Goal: Information Seeking & Learning: Learn about a topic

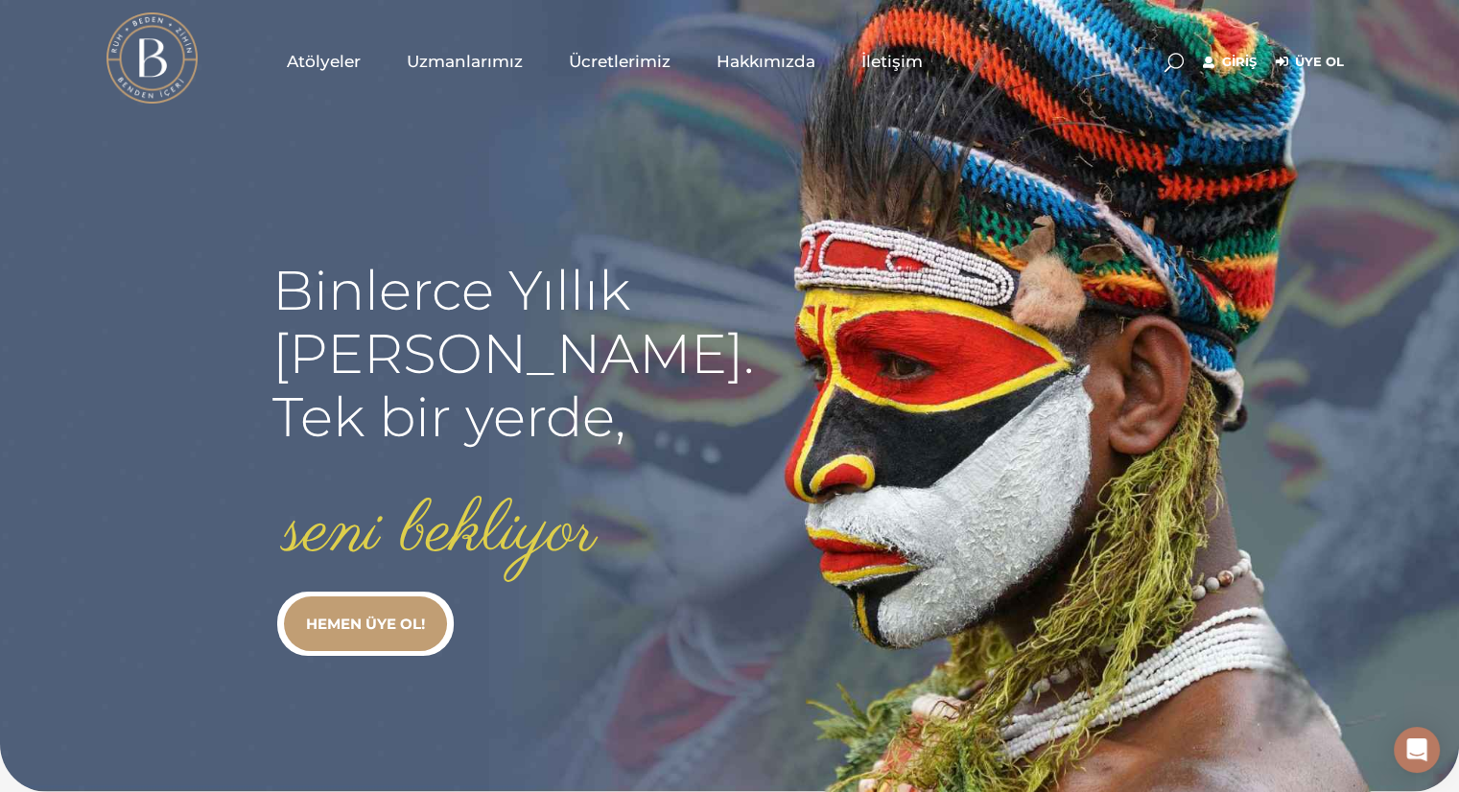
type input "[EMAIL_ADDRESS][DOMAIN_NAME]"
click at [1231, 62] on link "Giriş" at bounding box center [1230, 62] width 54 height 23
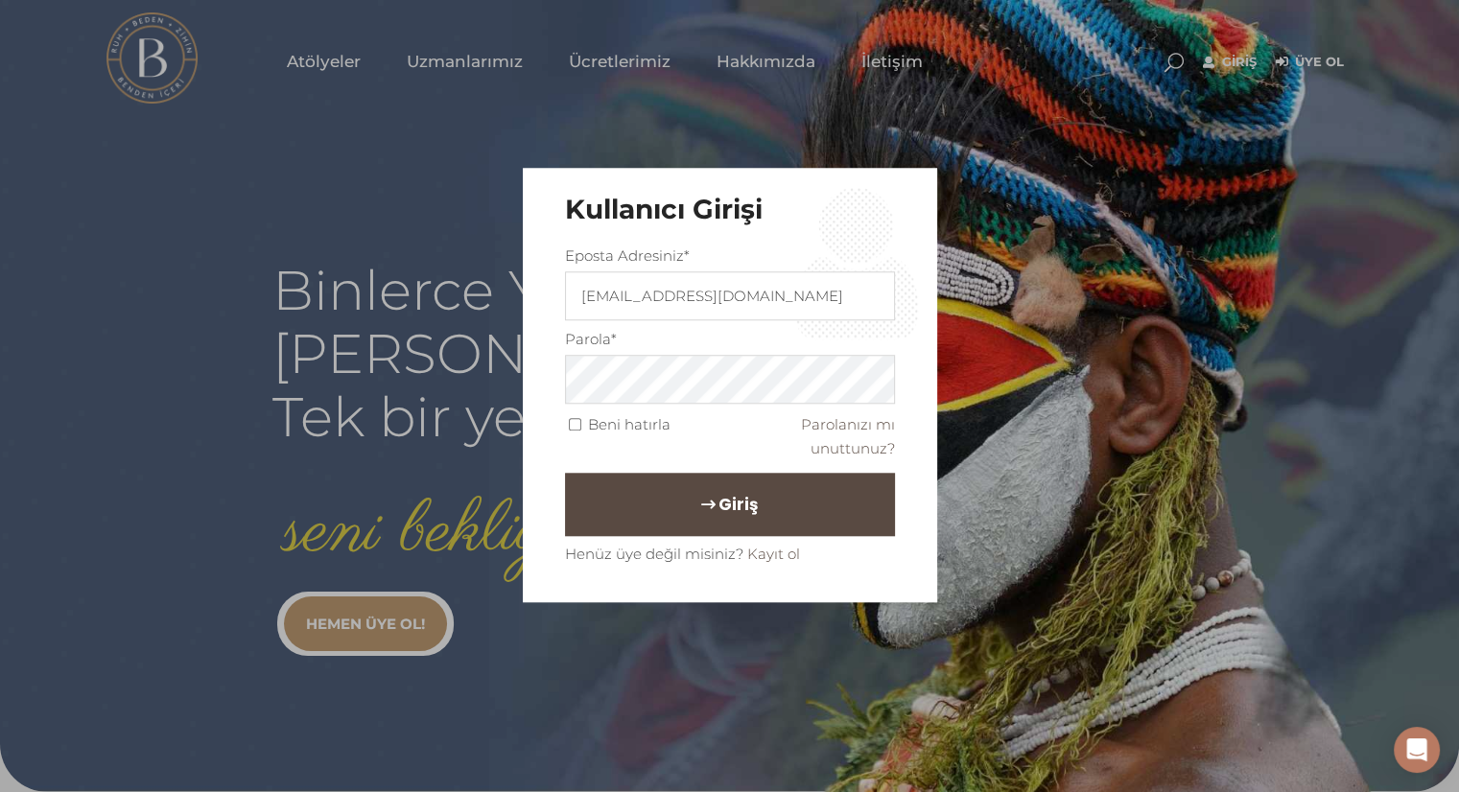
click at [719, 496] on span "Giriş" at bounding box center [738, 504] width 39 height 33
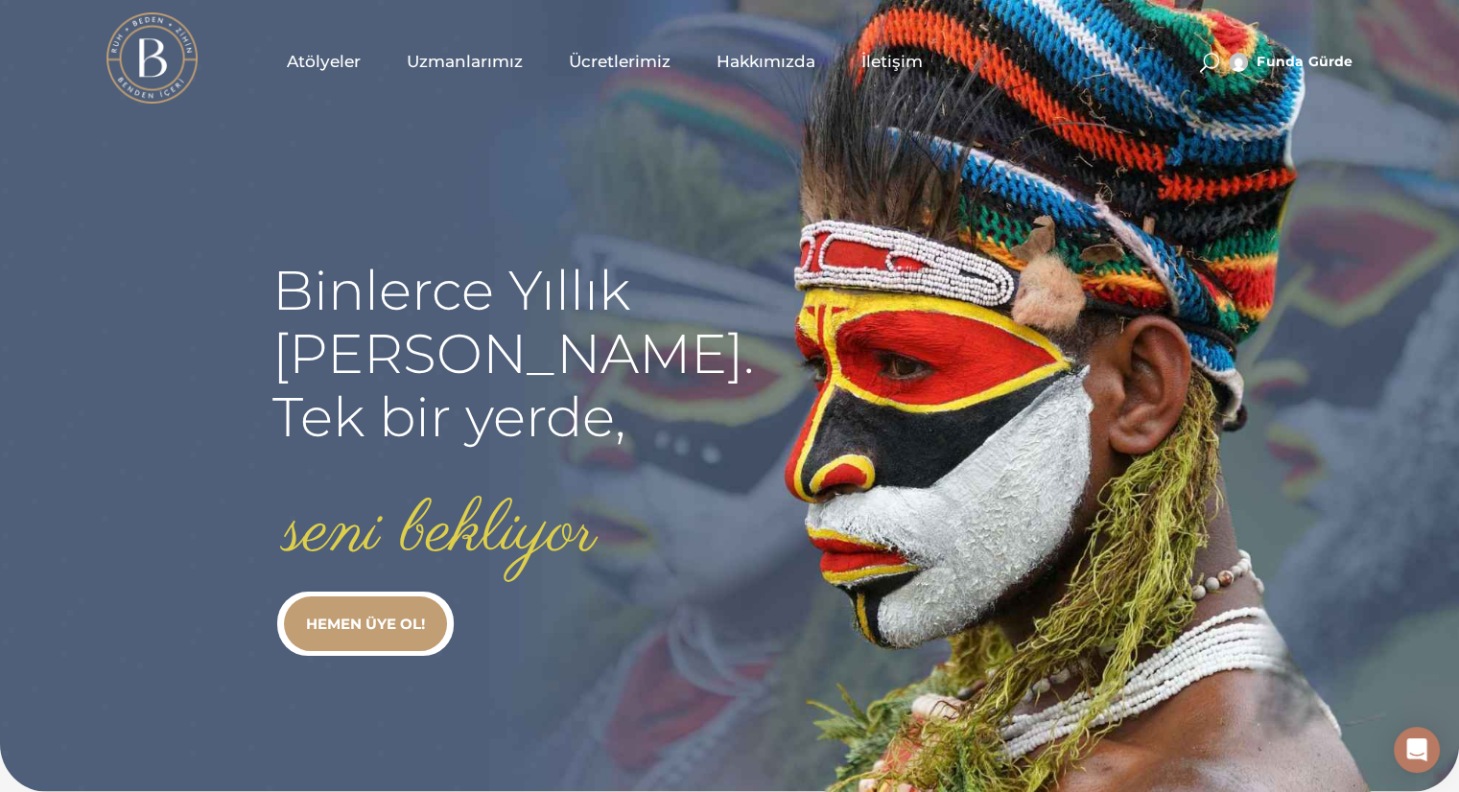
click at [343, 56] on span "Atölyeler" at bounding box center [324, 62] width 74 height 22
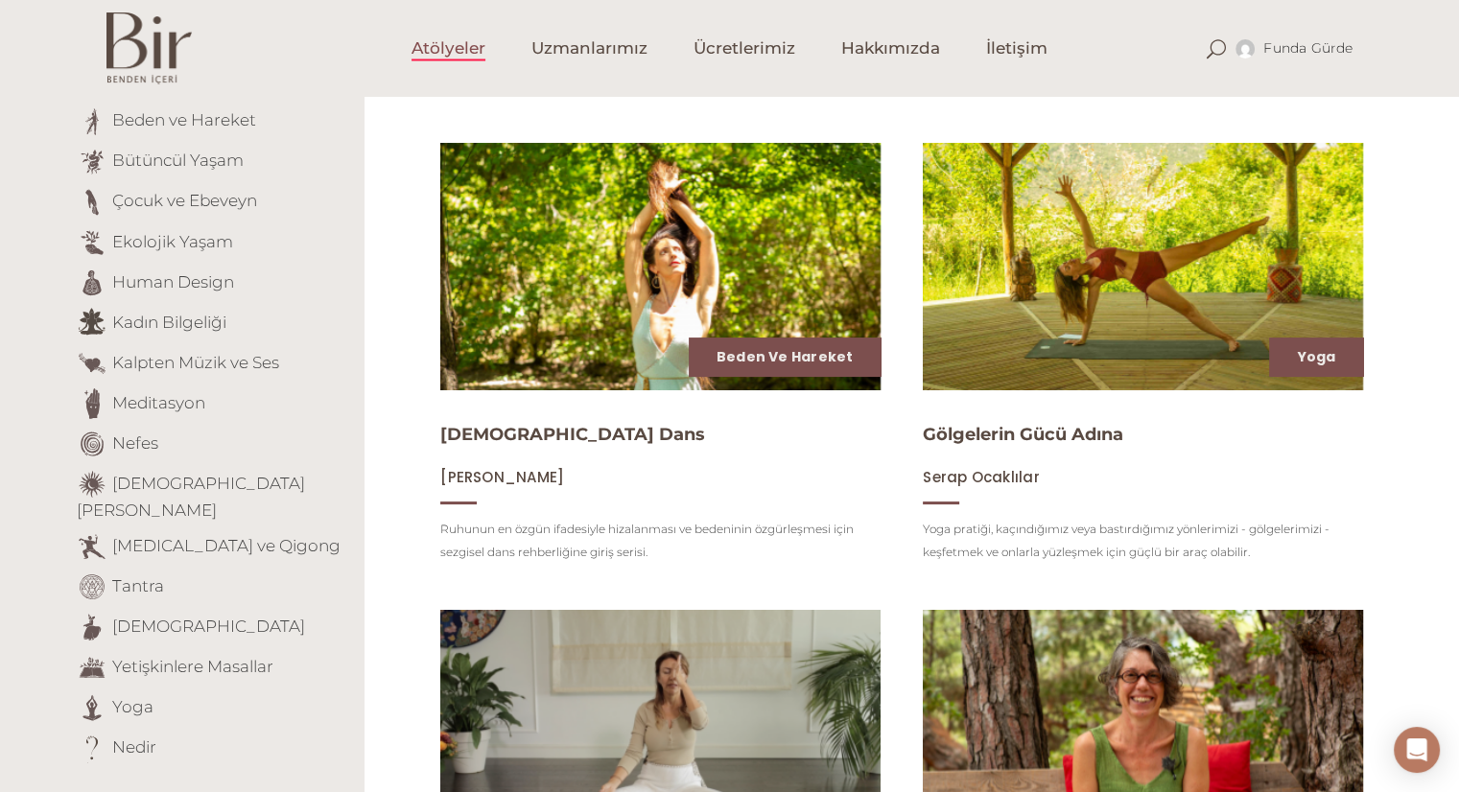
scroll to position [209, 0]
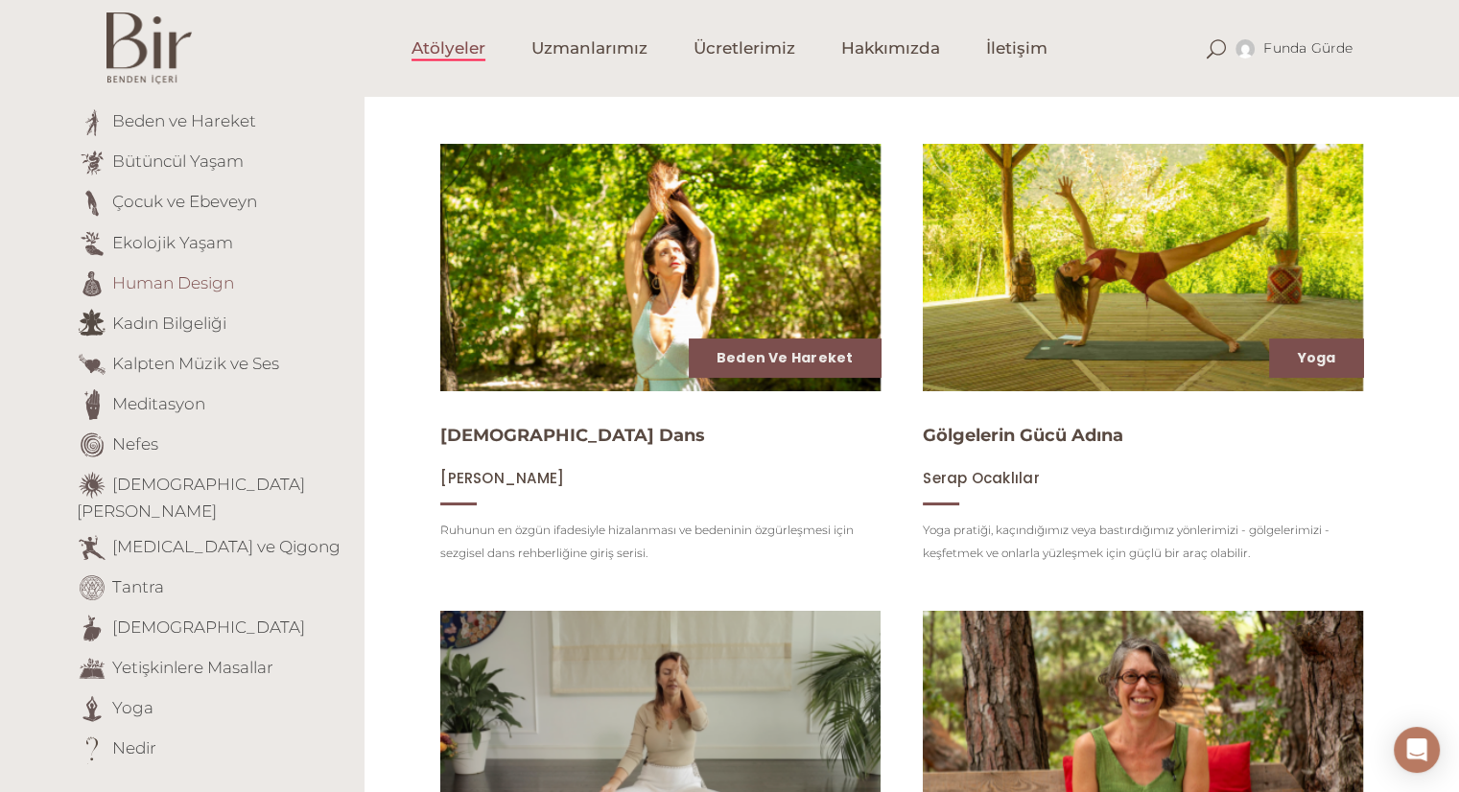
click at [184, 280] on link "Human Design" at bounding box center [173, 281] width 122 height 19
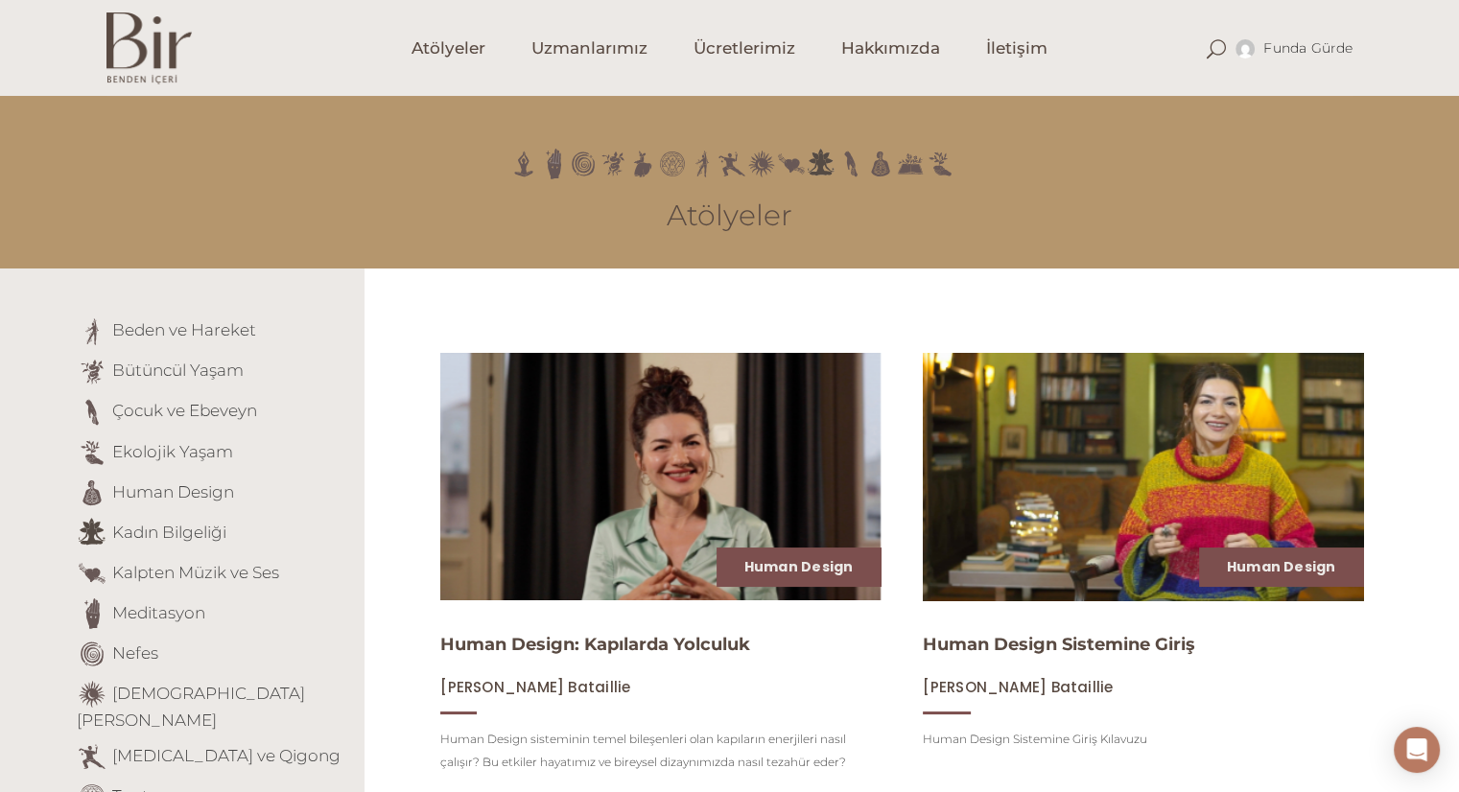
click at [1068, 546] on img at bounding box center [1143, 476] width 454 height 255
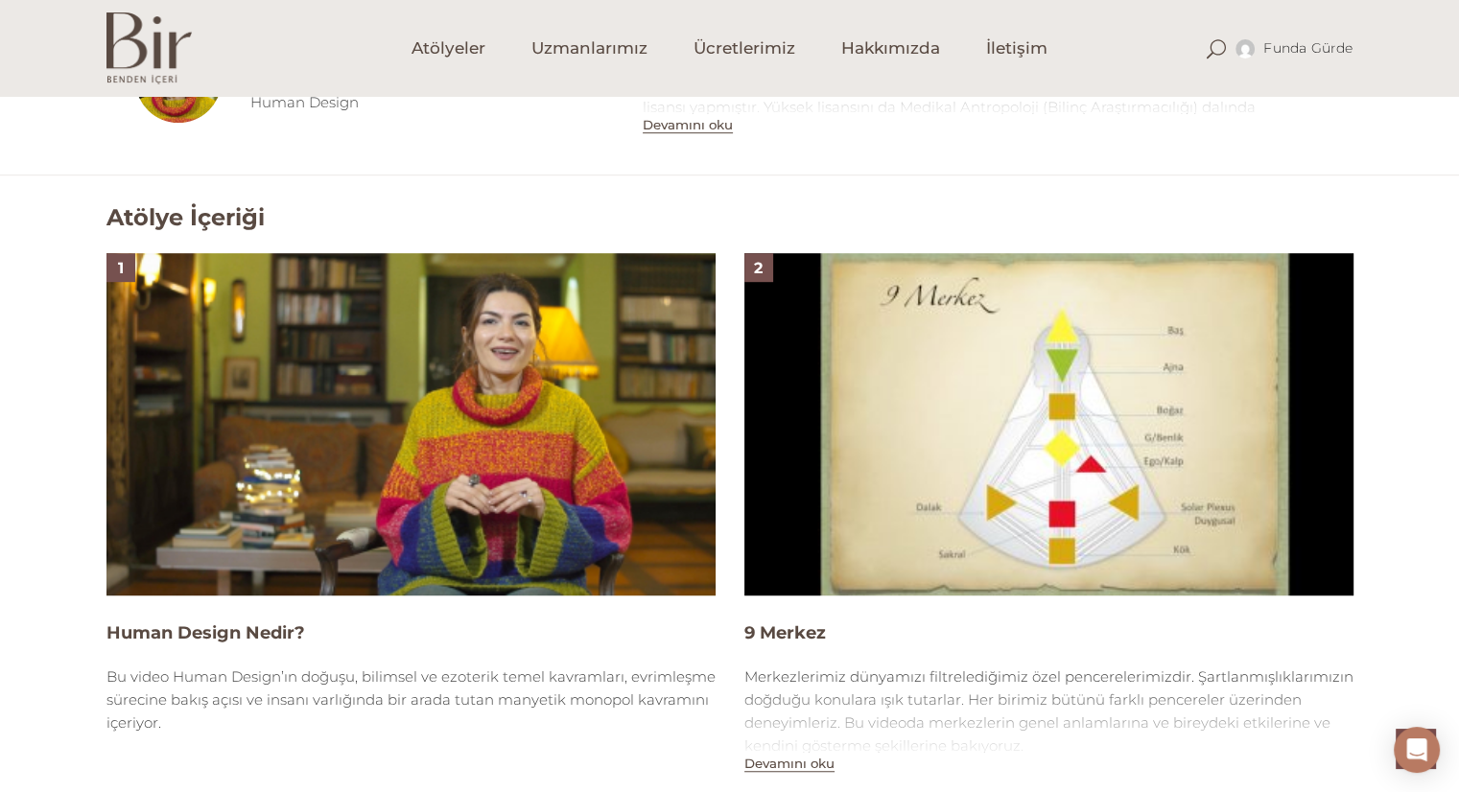
scroll to position [1120, 0]
click at [375, 395] on img at bounding box center [410, 425] width 609 height 343
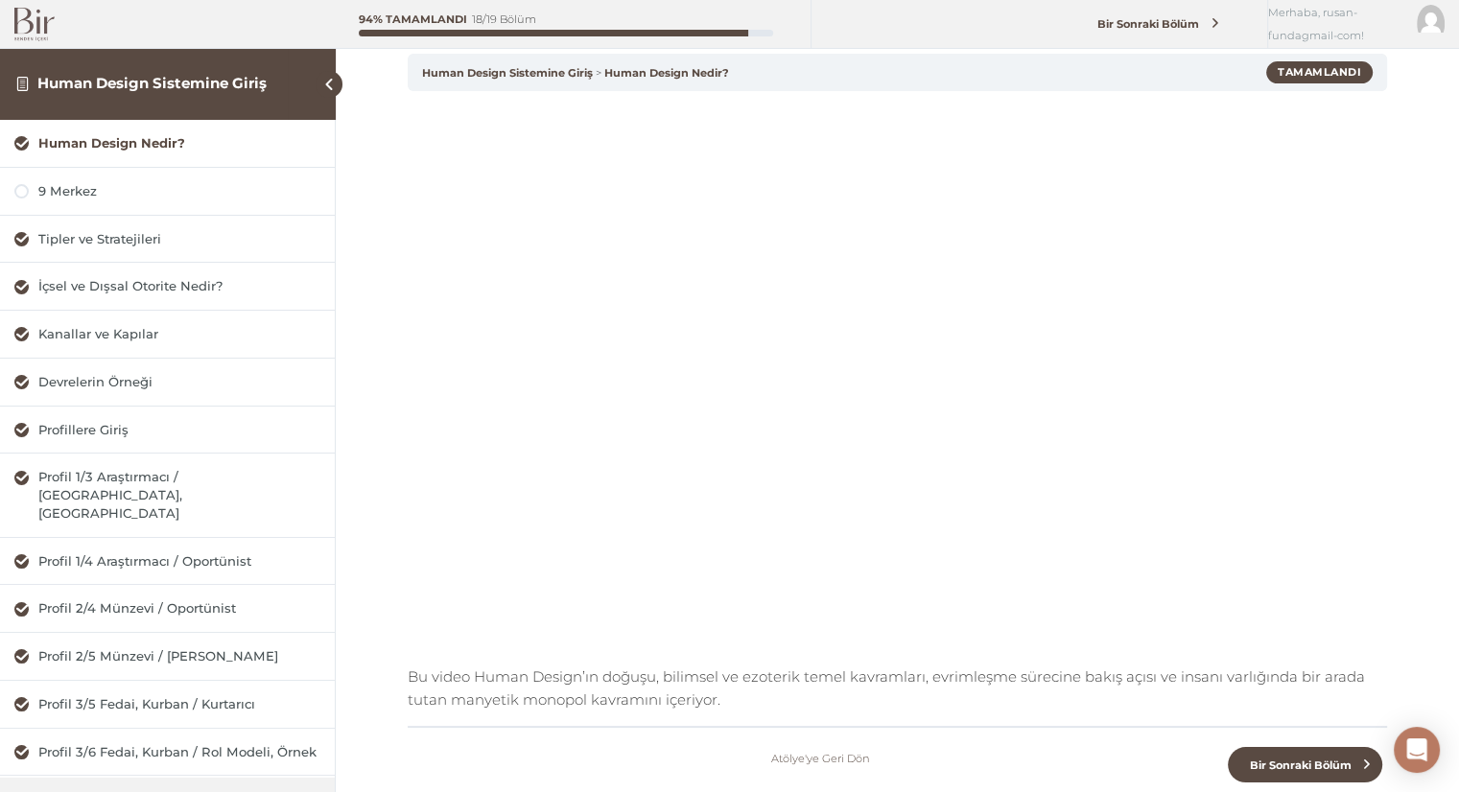
scroll to position [83, 0]
